Goal: Complete application form

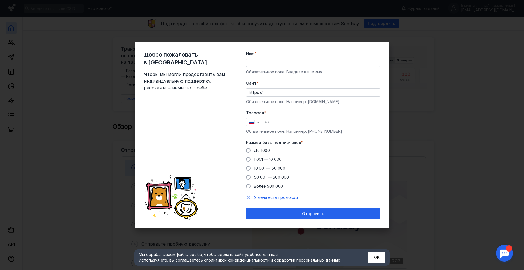
click at [295, 66] on input "Имя *" at bounding box center [313, 63] width 134 height 8
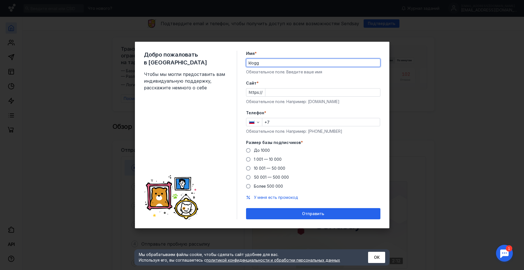
type input "klogg"
click at [304, 78] on form "Имя * klogg Обязательное поле. Введите ваше имя [PERSON_NAME] * https:// Обязат…" at bounding box center [313, 135] width 134 height 169
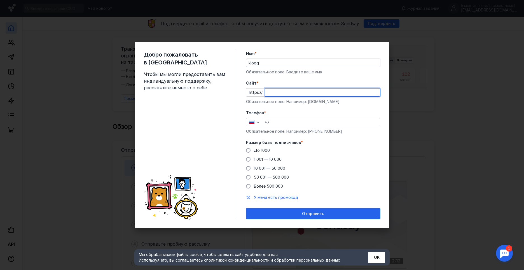
click at [289, 93] on input "Cайт *" at bounding box center [322, 92] width 115 height 8
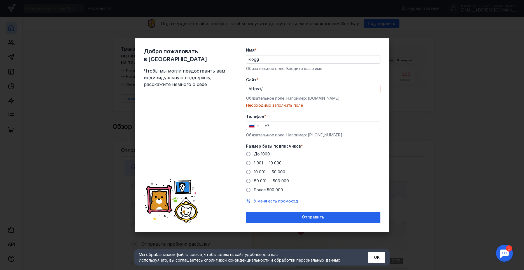
click at [258, 90] on div "https://" at bounding box center [313, 89] width 134 height 8
click at [282, 89] on input "Cайт *" at bounding box center [322, 89] width 115 height 8
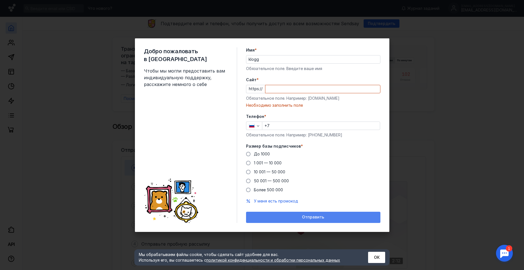
click at [310, 215] on span "Отправить" at bounding box center [313, 217] width 22 height 5
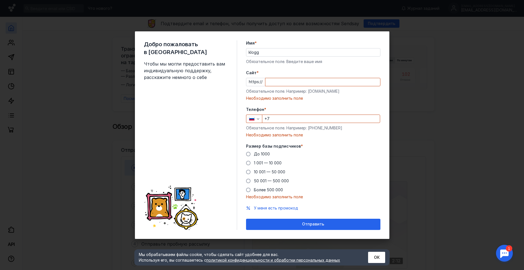
click at [278, 87] on div "Cайт * https:// Обязательное поле. Например: [DOMAIN_NAME] Необходимо заполнить…" at bounding box center [313, 85] width 134 height 31
click at [282, 83] on input "Cайт *" at bounding box center [322, 82] width 115 height 8
type input "efefefwefwe"
click at [275, 120] on input "+7" at bounding box center [321, 119] width 118 height 8
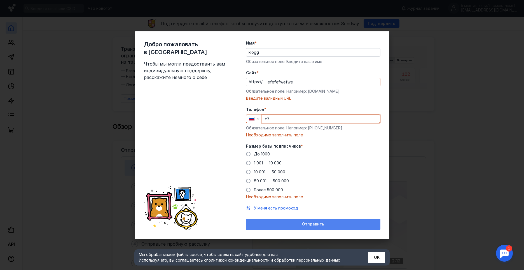
click at [280, 227] on div "Отправить" at bounding box center [313, 224] width 134 height 11
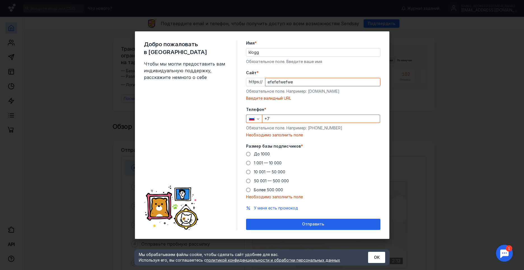
click at [444, 191] on div "Добро пожаловать в Sendsay Чтобы мы могли предоставить вам индивидуальную подде…" at bounding box center [262, 135] width 524 height 270
